Goal: Complete application form

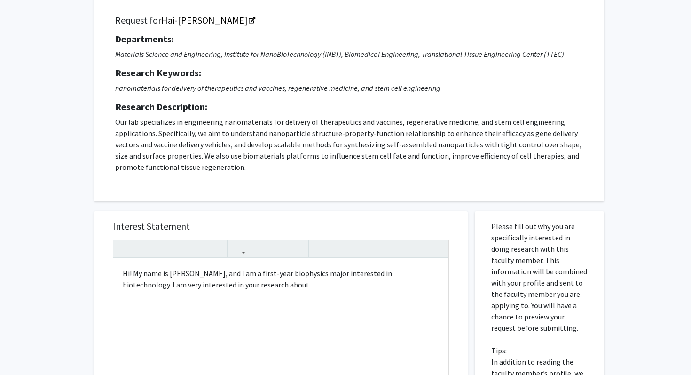
scroll to position [270, 0]
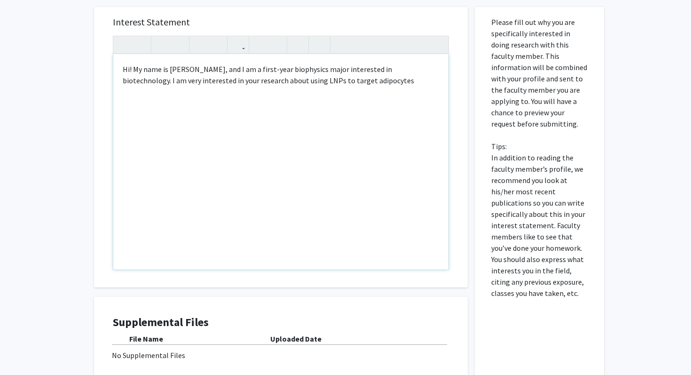
click at [286, 79] on p "Hi! My name is [PERSON_NAME], and I am a first-year biophysics major interested…" at bounding box center [281, 74] width 317 height 23
click at [371, 85] on p "Hi! My name is [PERSON_NAME], and I am a first-year biophysics major interested…" at bounding box center [281, 74] width 317 height 23
click at [249, 82] on p "Hi! My name is [PERSON_NAME], and I am a first-year biophysics major interested…" at bounding box center [281, 74] width 317 height 23
click at [387, 84] on p "Hi! My name is [PERSON_NAME], and I am a first-year biophysics major interested…" at bounding box center [281, 80] width 317 height 34
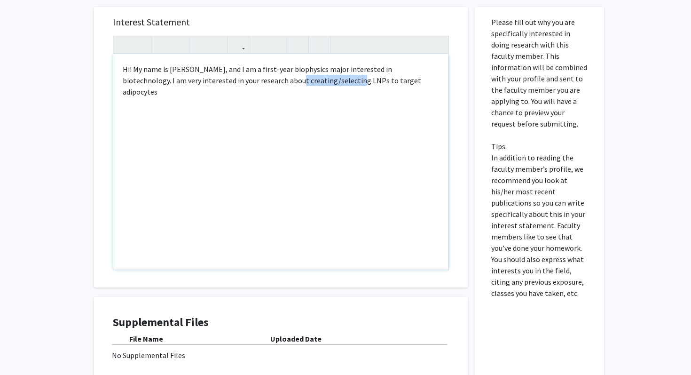
drag, startPoint x: 301, startPoint y: 81, endPoint x: 245, endPoint y: 82, distance: 56.0
click at [245, 82] on p "Hi! My name is [PERSON_NAME], and I am a first-year biophysics major interested…" at bounding box center [281, 80] width 317 height 34
click at [353, 86] on p "Hi! My name is [PERSON_NAME], and I am a first-year biophysics major interested…" at bounding box center [281, 74] width 317 height 23
click at [373, 87] on div "Hi! My name is [PERSON_NAME], and I am a first-year biophysics major interested…" at bounding box center [280, 161] width 335 height 215
click at [242, 82] on p "Hi! My name is [PERSON_NAME], and I am a first-year biophysics major interested…" at bounding box center [281, 74] width 317 height 23
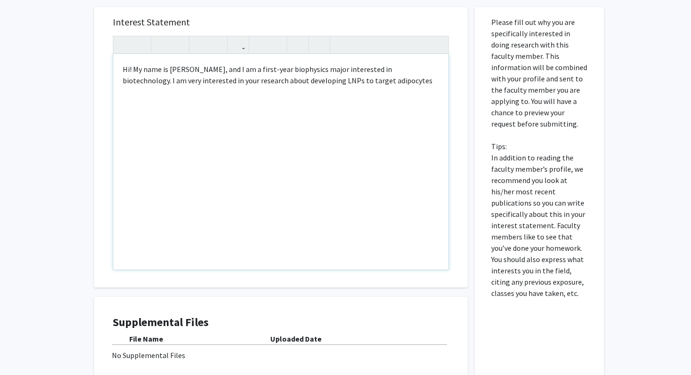
click at [247, 83] on p "Hi! My name is [PERSON_NAME], and I am a first-year biophysics major interested…" at bounding box center [281, 74] width 317 height 23
click at [375, 79] on p "Hi! My name is [PERSON_NAME], and I am a first-year biophysics major interested…" at bounding box center [281, 80] width 317 height 34
click at [296, 95] on p "Hi! My name is [PERSON_NAME], and I am a first-year biophysics major interested…" at bounding box center [281, 80] width 317 height 34
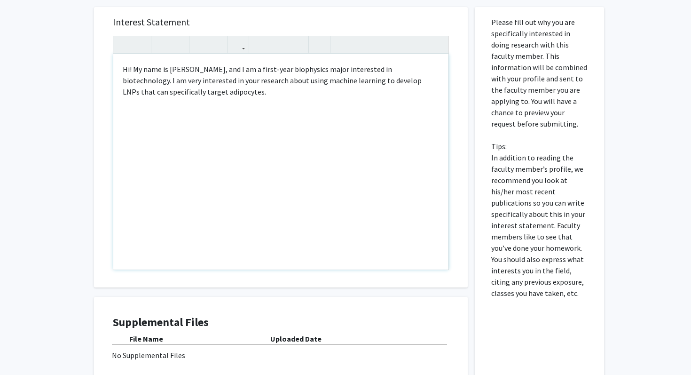
click at [417, 70] on p "Hi! My name is [PERSON_NAME], and I am a first-year biophysics major interested…" at bounding box center [281, 80] width 317 height 34
click at [395, 90] on p "Hi! My name is [PERSON_NAME], and I am a first-year biophysics major interested…" at bounding box center [281, 80] width 317 height 34
click at [403, 93] on p "Hi! My name is [PERSON_NAME], and I am a first-year biophysics major interested…" at bounding box center [281, 80] width 317 height 34
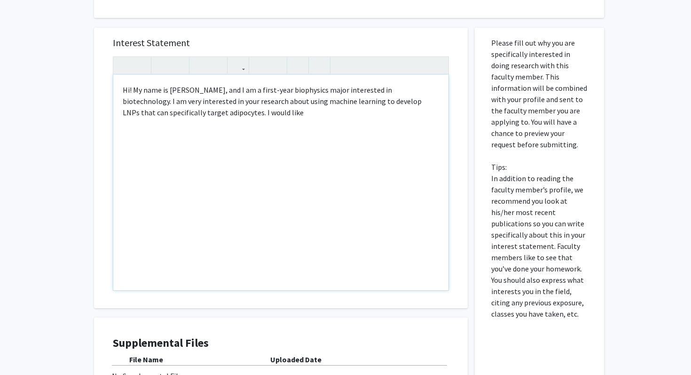
scroll to position [250, 0]
click at [181, 111] on p "Hi! My name is [PERSON_NAME], and I am a first-year biophysics major interested…" at bounding box center [281, 106] width 317 height 45
click at [209, 112] on p "Hi! My name is [PERSON_NAME], and I am a first-year biophysics major interested…" at bounding box center [281, 106] width 317 height 45
click at [416, 110] on p "Hi! My name is [PERSON_NAME], and I am a first-year biophysics major interested…" at bounding box center [281, 106] width 317 height 45
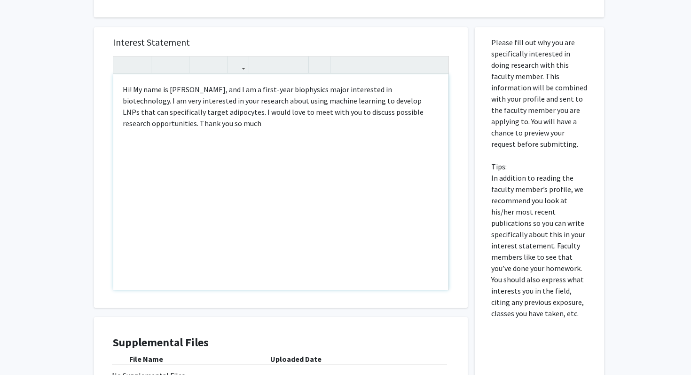
type textarea "<p>Hi! My name is [PERSON_NAME], and I am a first-year biophysics major interes…"
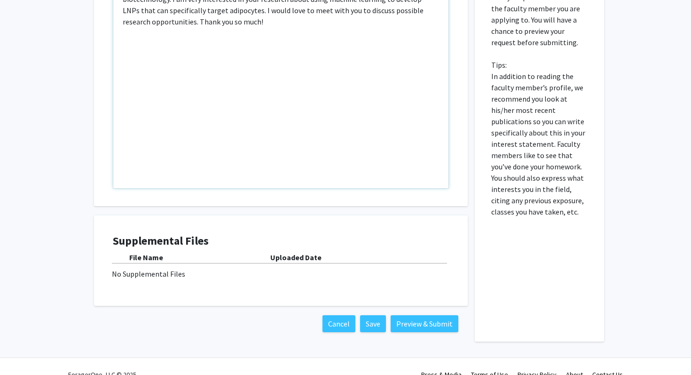
scroll to position [367, 0]
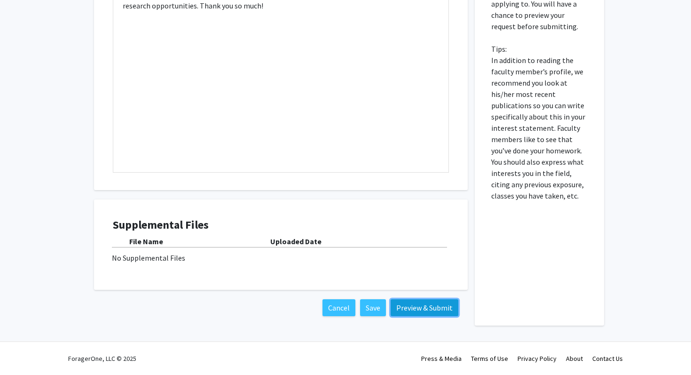
click at [397, 305] on button "Preview & Submit" at bounding box center [425, 307] width 68 height 17
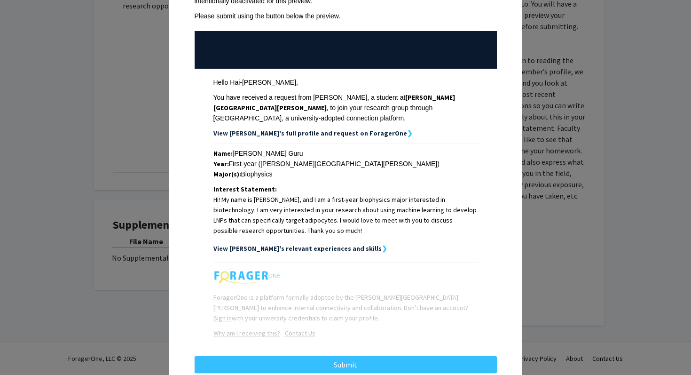
scroll to position [95, 0]
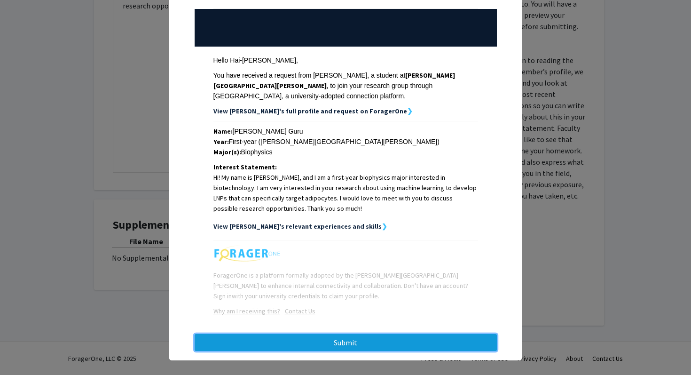
click at [372, 334] on button "Submit" at bounding box center [346, 342] width 302 height 17
